Goal: Find specific fact: Find contact information

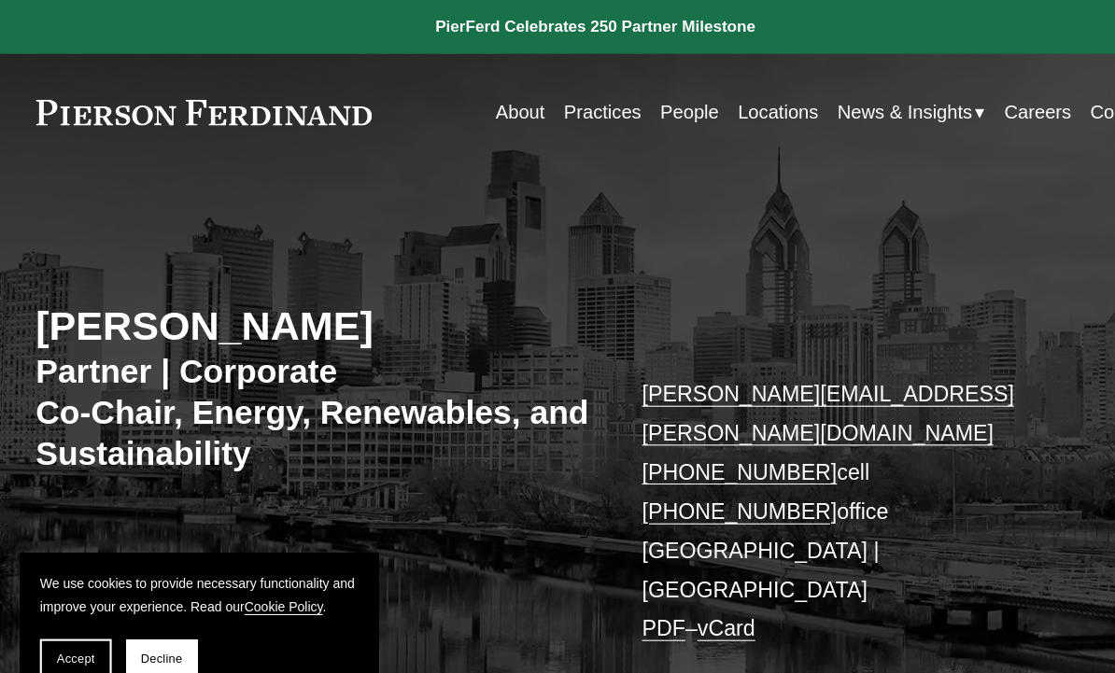
click at [733, 104] on link "Locations" at bounding box center [729, 105] width 76 height 35
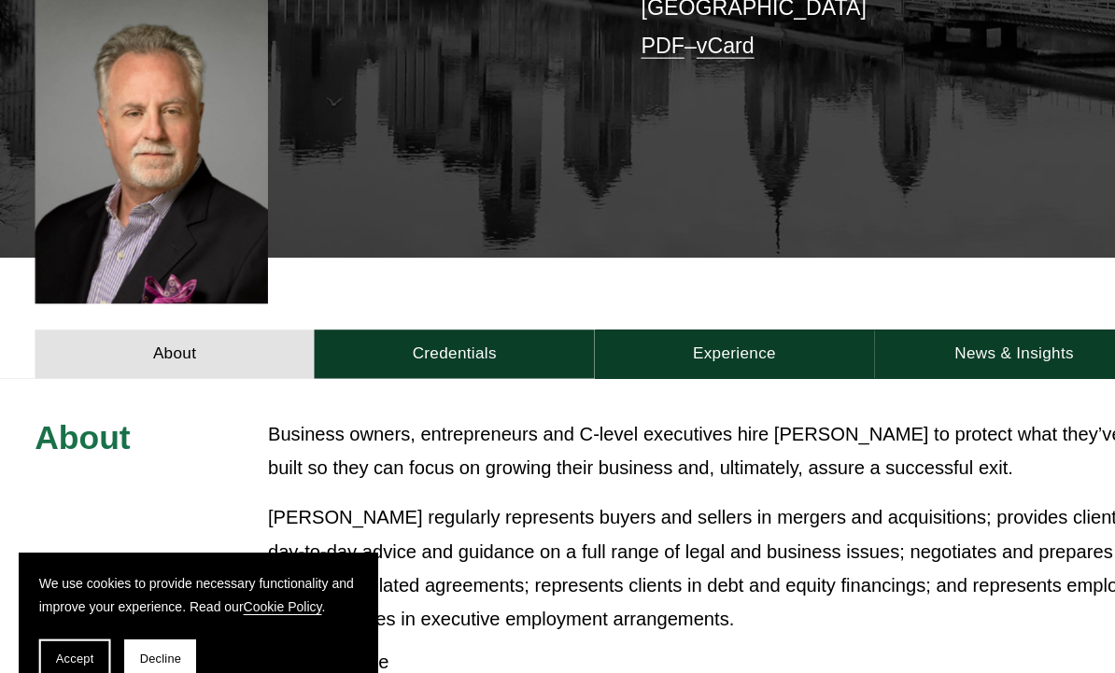
scroll to position [545, 0]
click at [411, 309] on link "Credentials" at bounding box center [426, 331] width 262 height 45
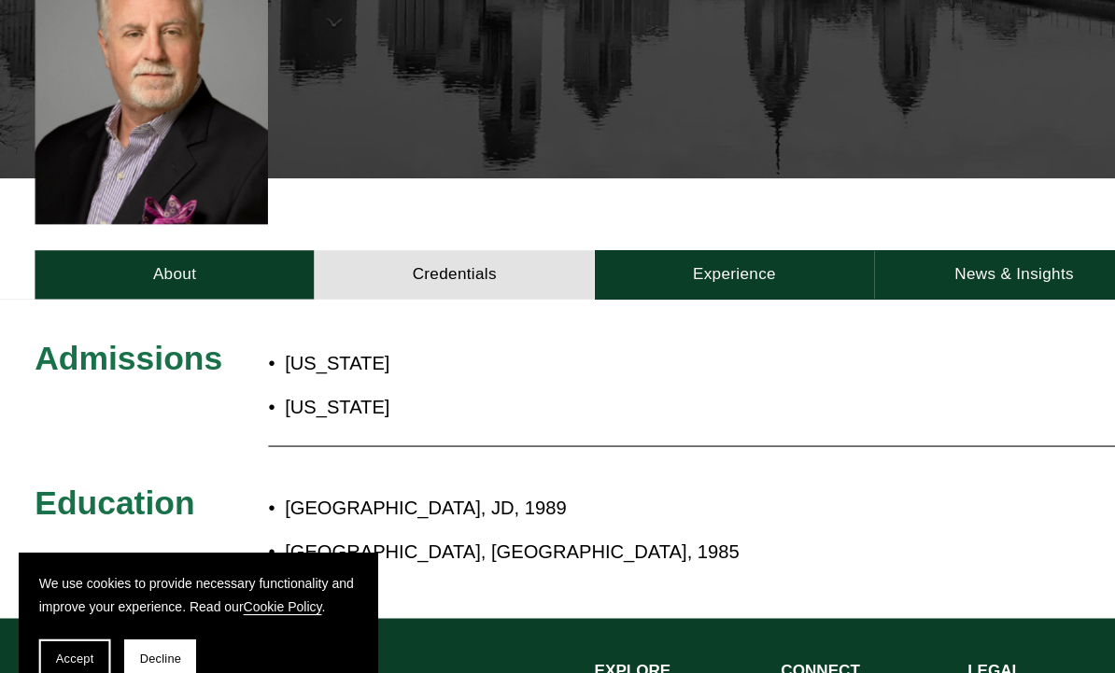
scroll to position [636, 0]
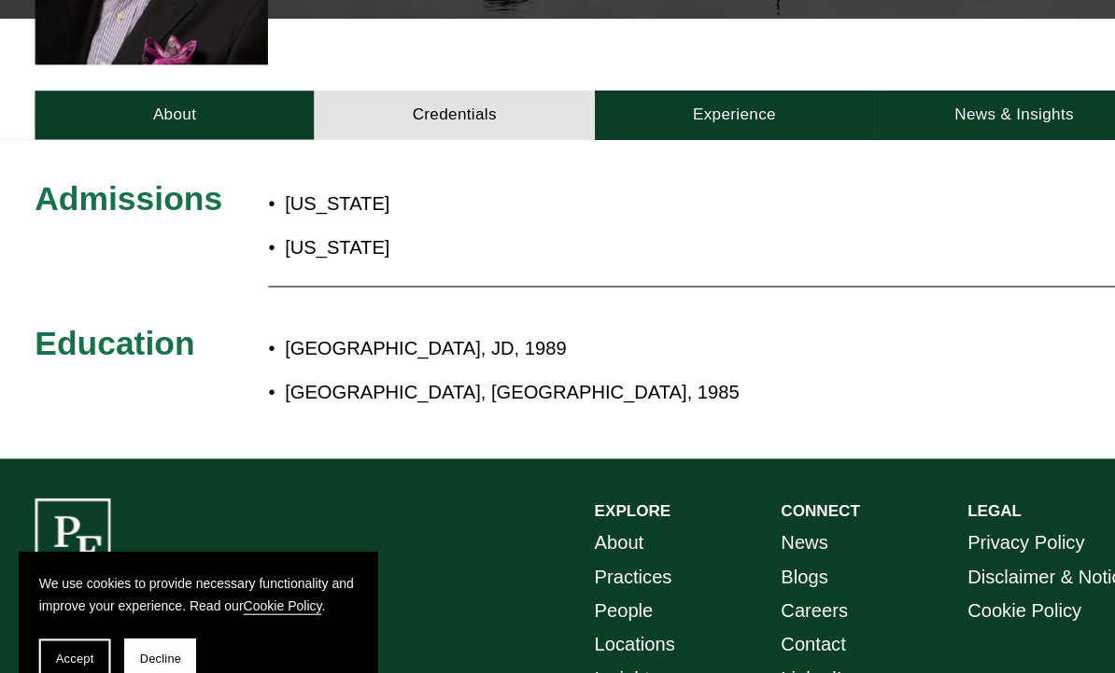
click at [146, 191] on div "Admissions [US_STATE] [US_STATE] Education [GEOGRAPHIC_DATA], JD, 1989 [GEOGRAP…" at bounding box center [557, 279] width 1115 height 225
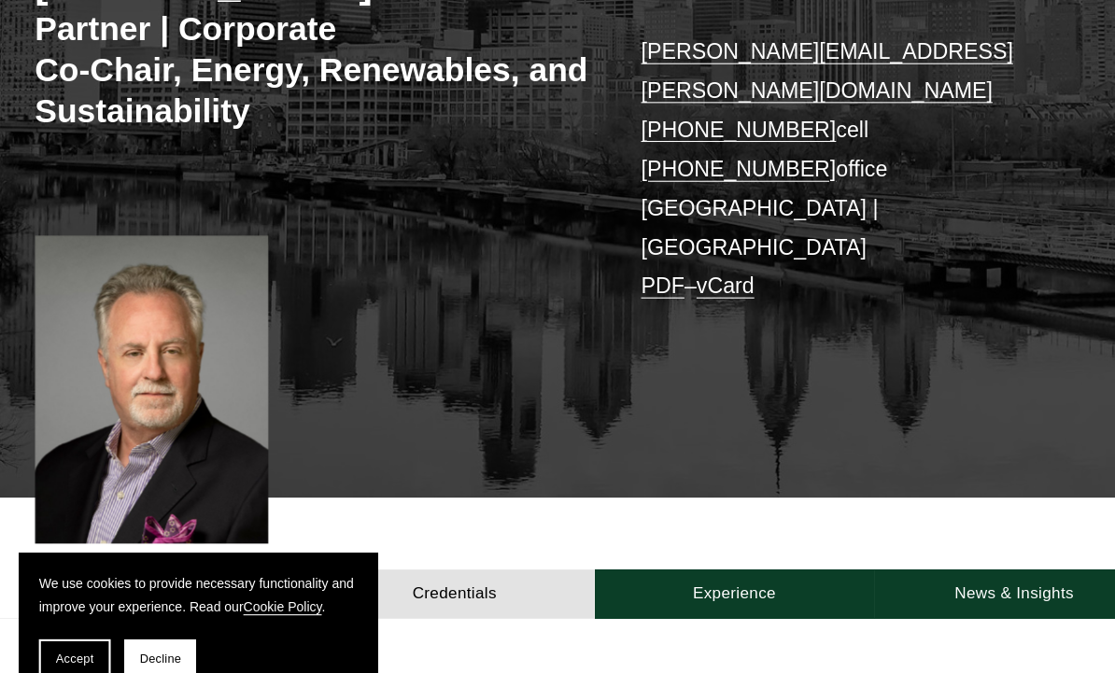
scroll to position [321, 0]
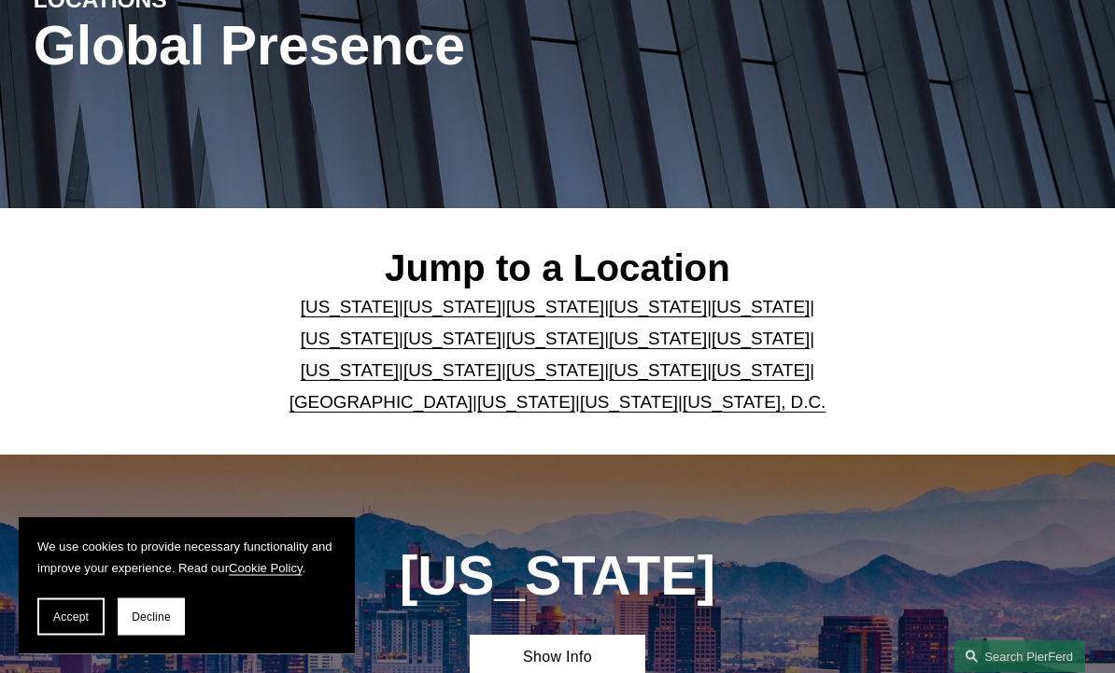
scroll to position [252, 0]
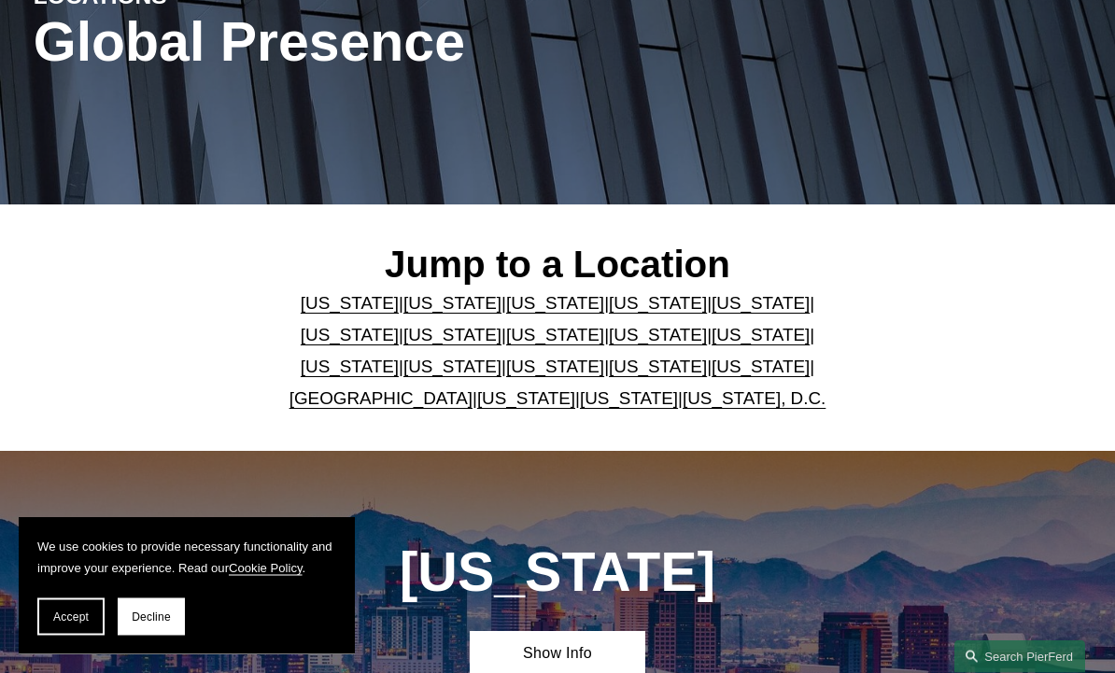
click at [609, 370] on link "[US_STATE]" at bounding box center [658, 368] width 98 height 20
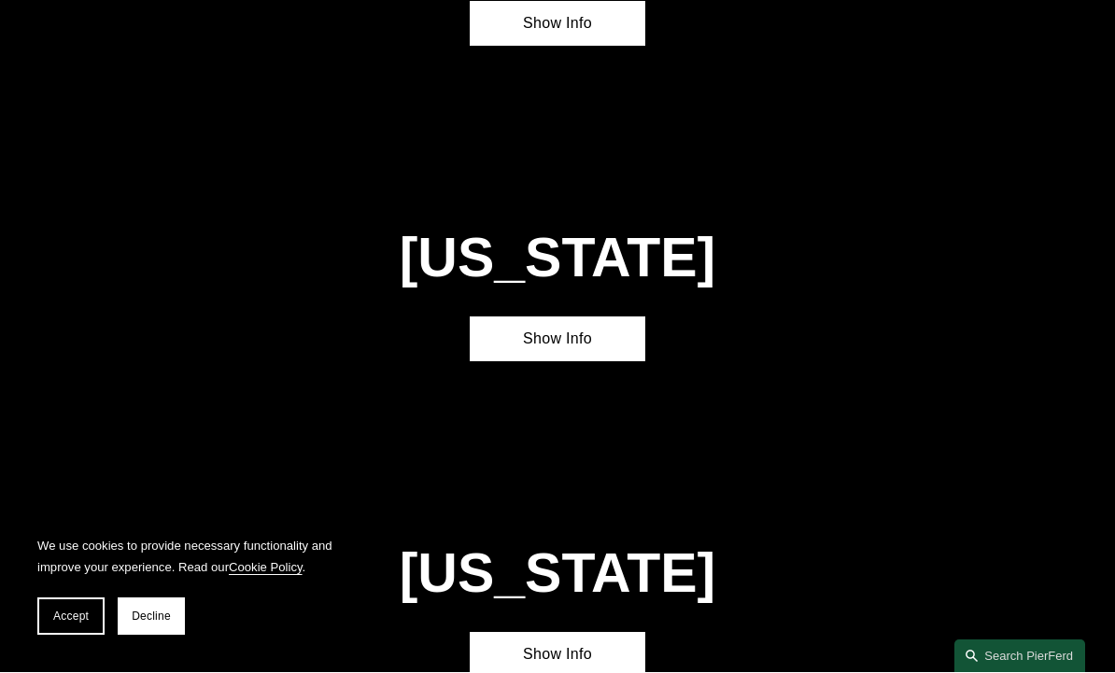
scroll to position [4859, 0]
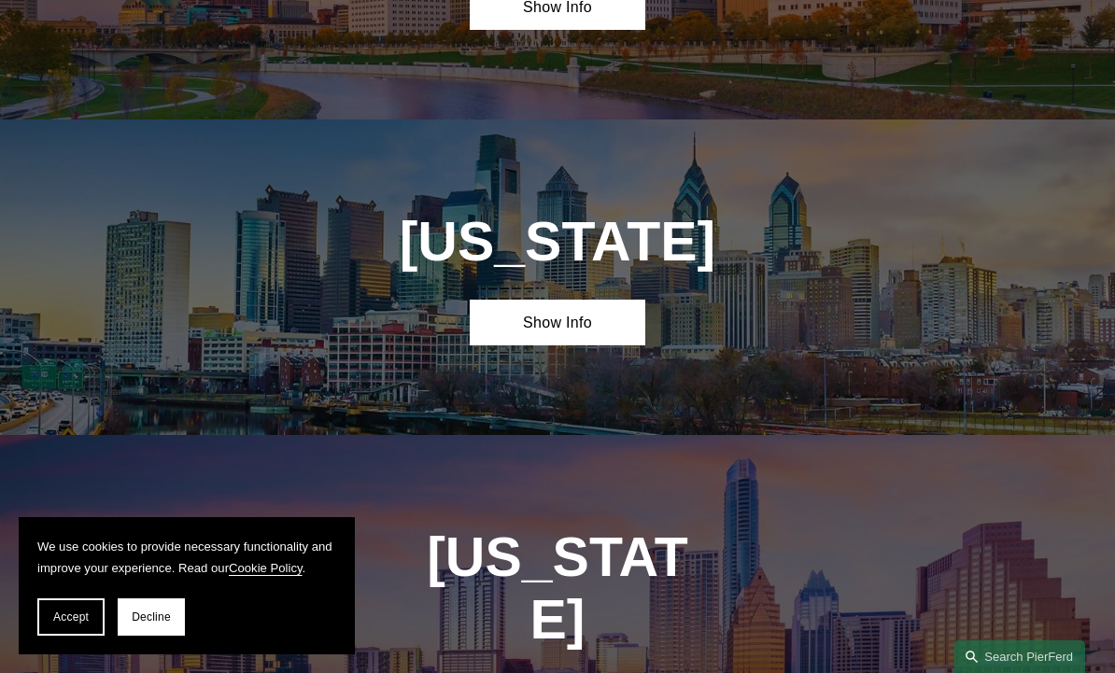
click at [514, 300] on link "Show Info" at bounding box center [557, 322] width 175 height 45
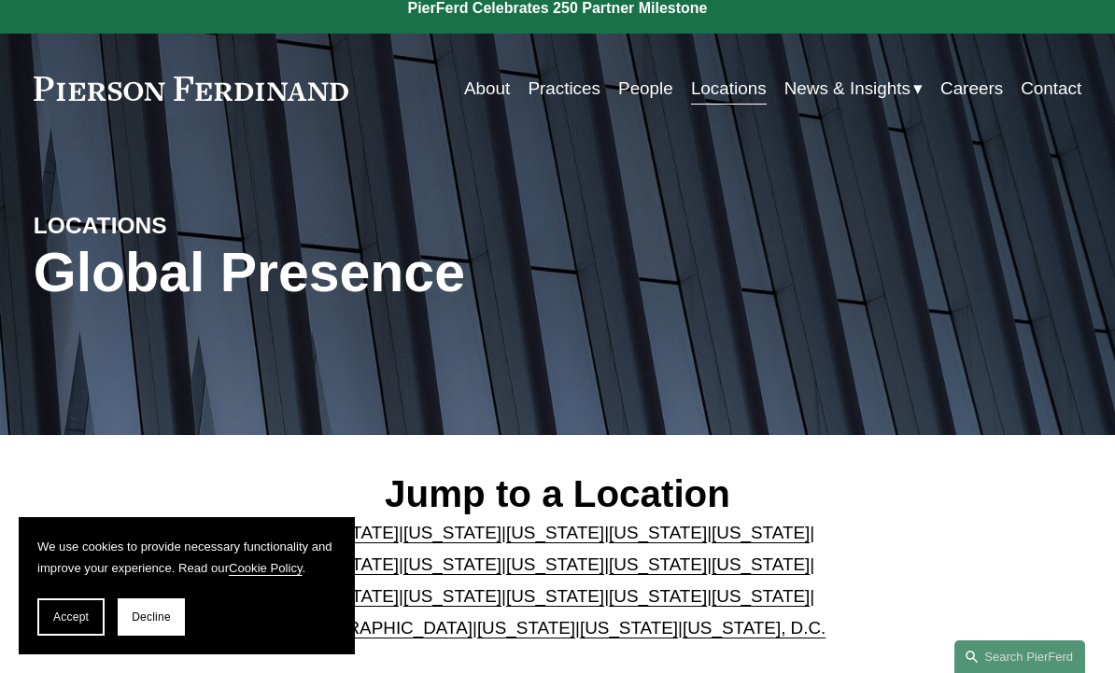
scroll to position [0, 0]
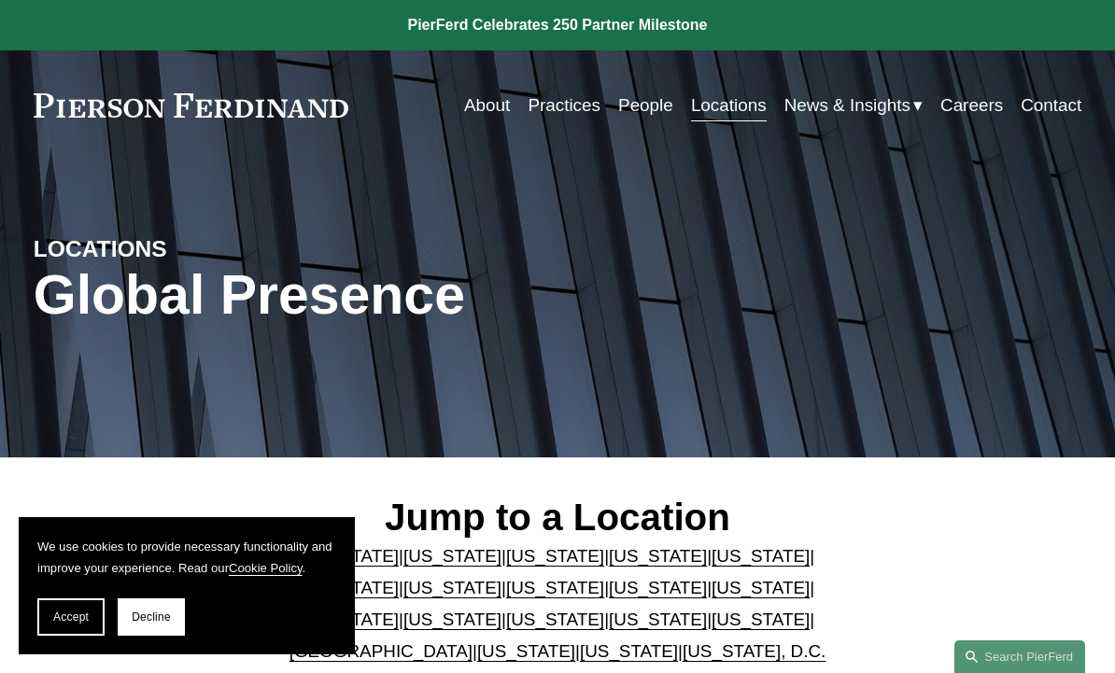
scroll to position [316, 0]
